Goal: Check status: Check status

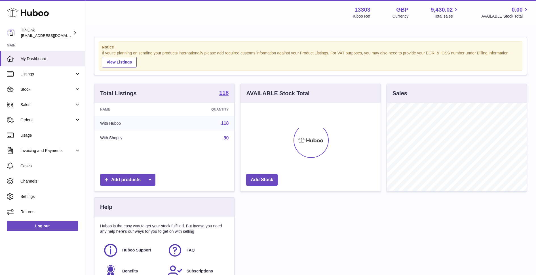
scroll to position [88, 140]
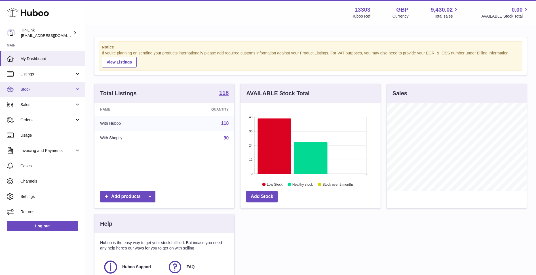
click at [30, 89] on span "Stock" at bounding box center [47, 89] width 54 height 5
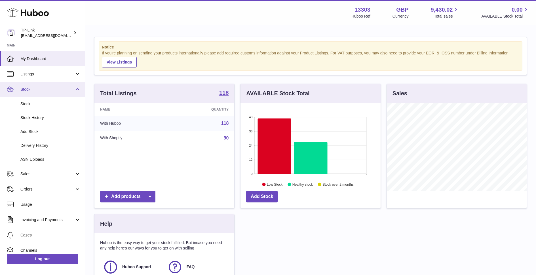
scroll to position [36, 0]
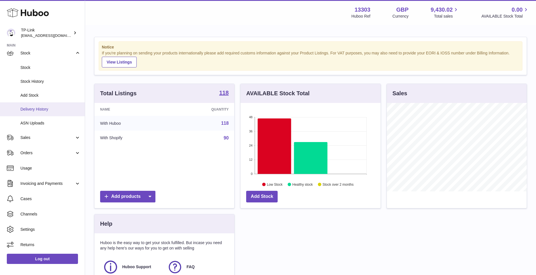
click at [32, 110] on span "Delivery History" at bounding box center [50, 109] width 60 height 5
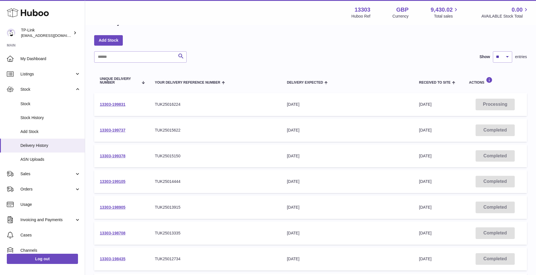
scroll to position [18, 0]
click at [121, 106] on link "13303-199831" at bounding box center [113, 105] width 26 height 5
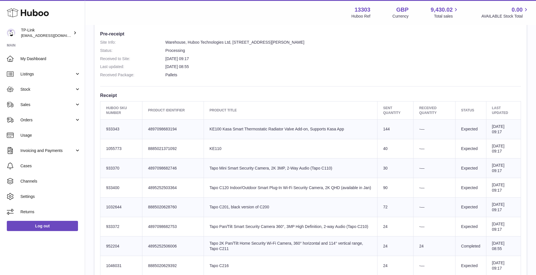
scroll to position [147, 0]
click at [316, 118] on th "Product title" at bounding box center [291, 111] width 174 height 18
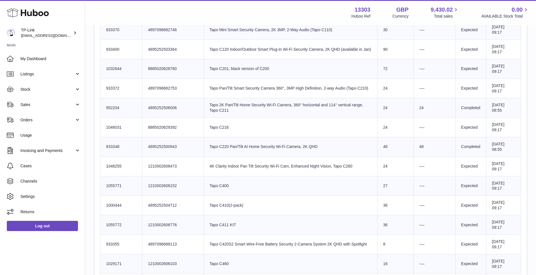
scroll to position [233, 0]
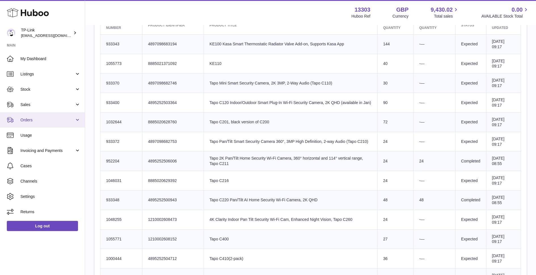
click at [32, 122] on span "Orders" at bounding box center [47, 120] width 54 height 5
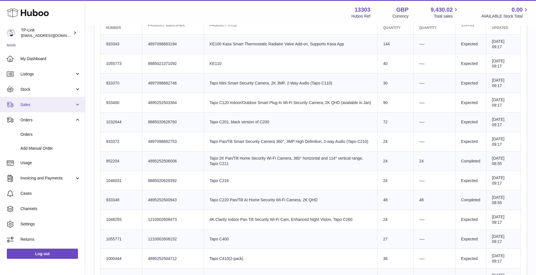
click at [30, 105] on span "Sales" at bounding box center [47, 104] width 54 height 5
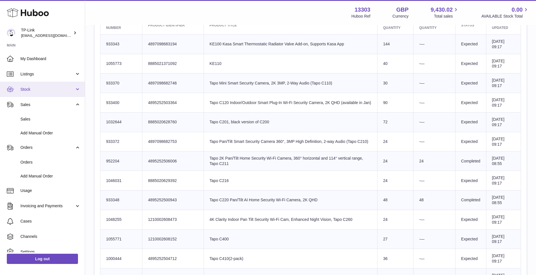
click at [30, 89] on span "Stock" at bounding box center [47, 89] width 54 height 5
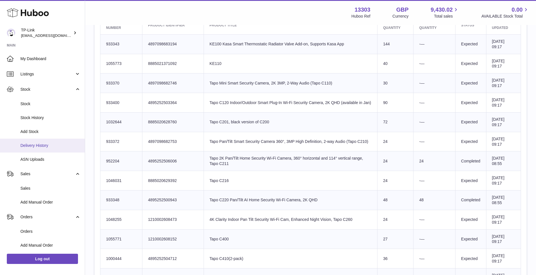
click at [45, 148] on span "Delivery History" at bounding box center [50, 145] width 60 height 5
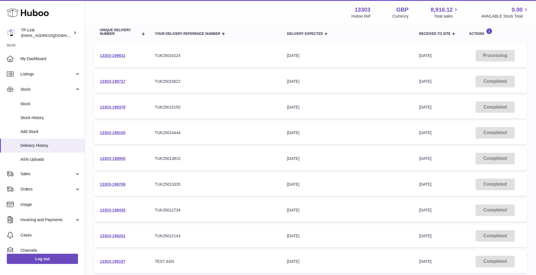
scroll to position [73, 0]
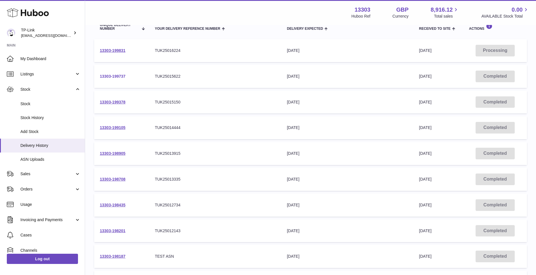
click at [107, 76] on link "13303-199737" at bounding box center [113, 76] width 26 height 5
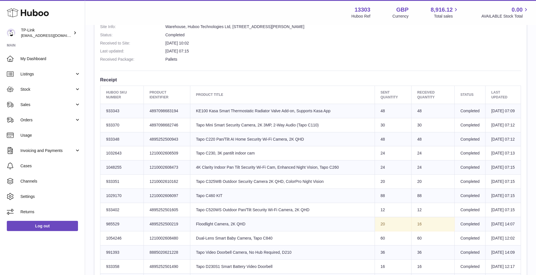
scroll to position [148, 0]
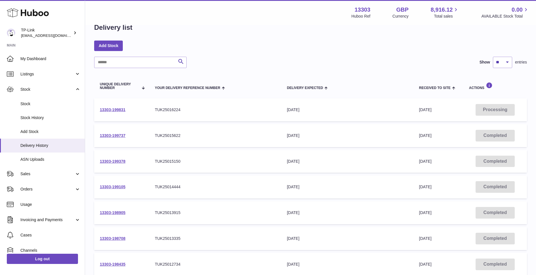
scroll to position [17, 0]
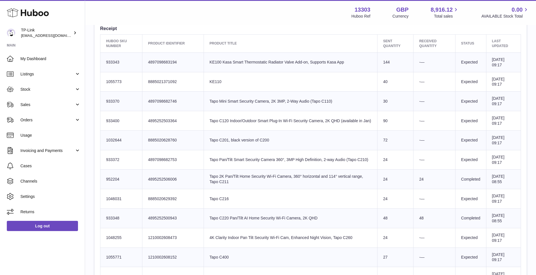
scroll to position [213, 0]
click at [311, 119] on td "Product title Tapo C120 Indoor/Outdoor Smart Plug-In Wi-Fi Security Camera, 2K …" at bounding box center [291, 123] width 174 height 20
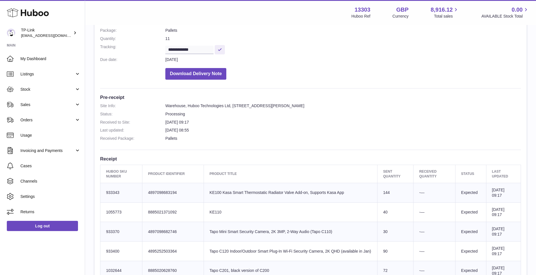
scroll to position [0, 0]
